Goal: Task Accomplishment & Management: Manage account settings

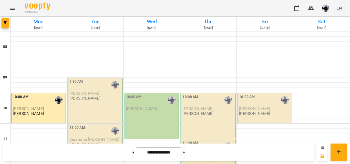
scroll to position [333, 0]
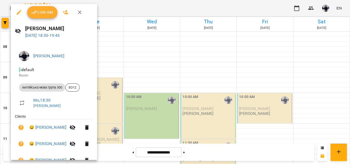
click at [42, 20] on div "Confirm" at bounding box center [54, 12] width 86 height 16
click at [42, 14] on span "Confirm" at bounding box center [42, 12] width 22 height 6
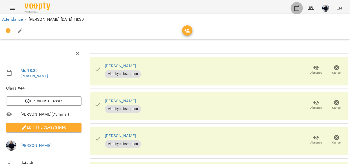
click at [294, 6] on icon "button" at bounding box center [296, 8] width 6 height 6
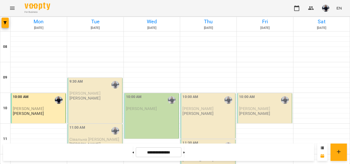
scroll to position [26, 0]
click at [97, 96] on p "[PERSON_NAME]" at bounding box center [84, 98] width 31 height 4
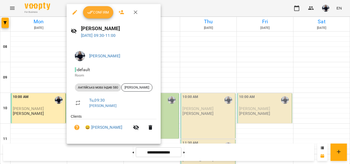
click at [107, 14] on span "Confirm" at bounding box center [98, 12] width 22 height 6
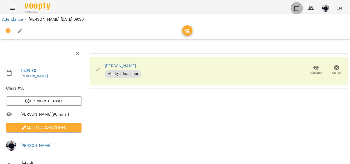
click at [298, 6] on icon "button" at bounding box center [296, 8] width 5 height 6
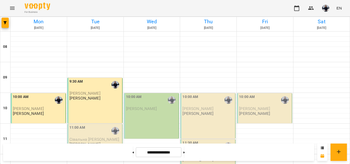
scroll to position [75, 0]
